Goal: Information Seeking & Learning: Find specific fact

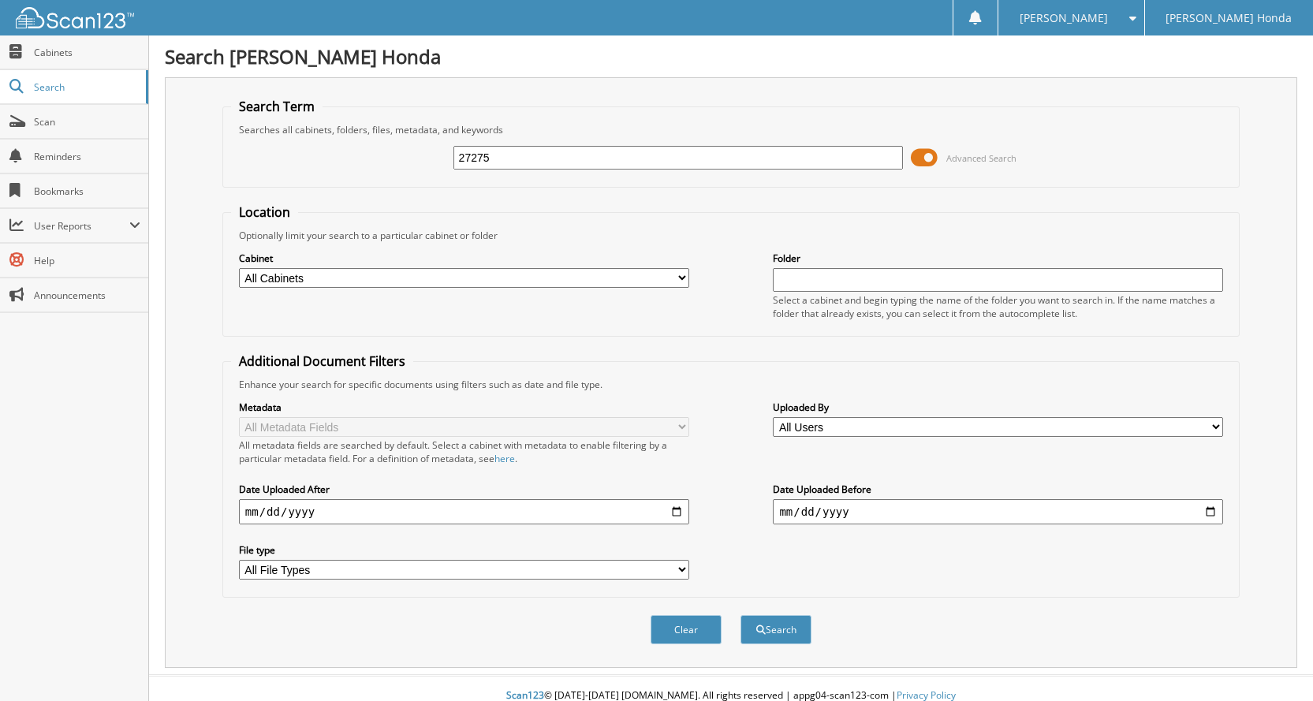
type input "27275"
click at [740, 615] on button "Search" at bounding box center [775, 629] width 71 height 29
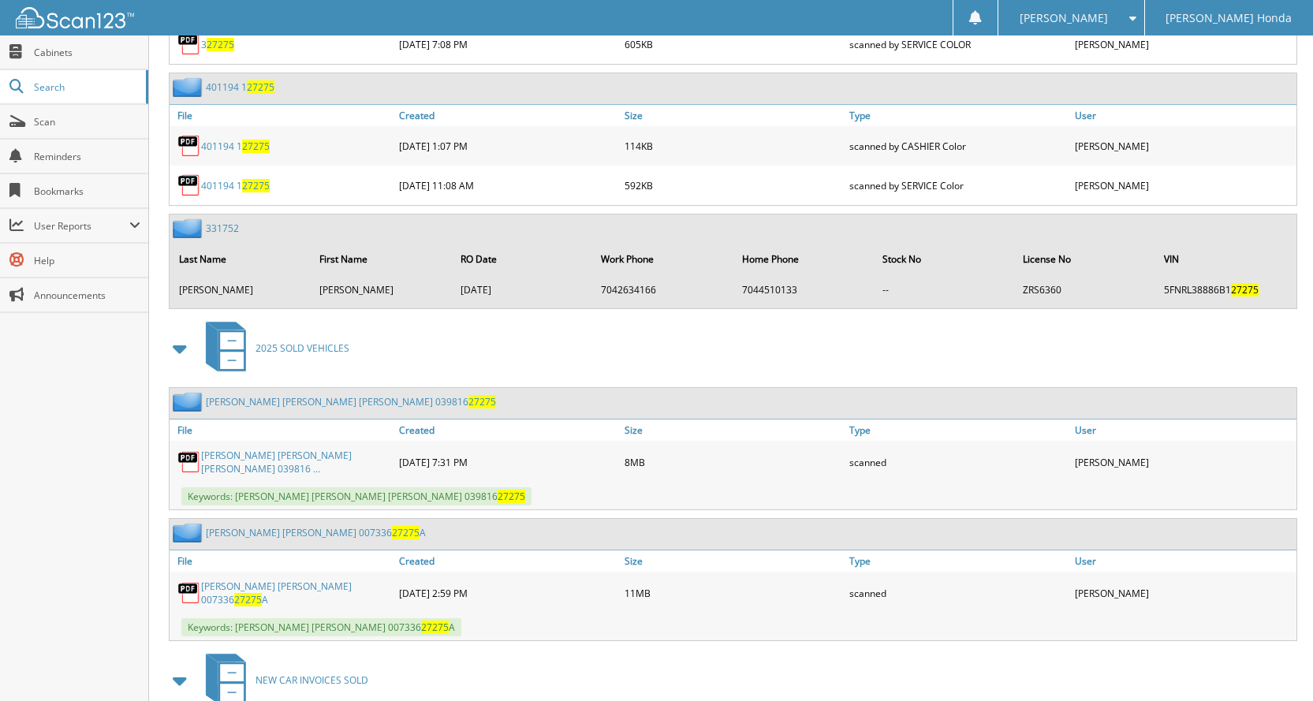
scroll to position [1814, 0]
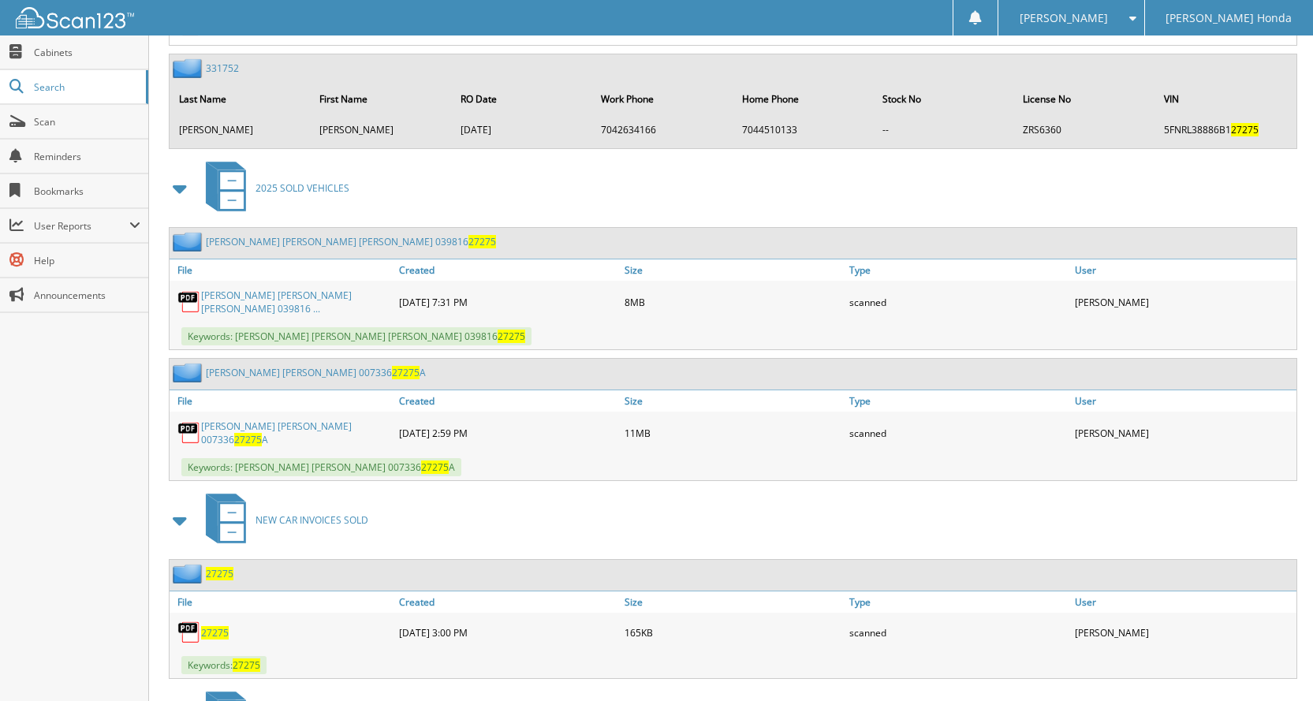
click at [265, 294] on link "[PERSON_NAME] [PERSON_NAME] [PERSON_NAME] 039816 ..." at bounding box center [296, 302] width 190 height 27
